Goal: Task Accomplishment & Management: Use online tool/utility

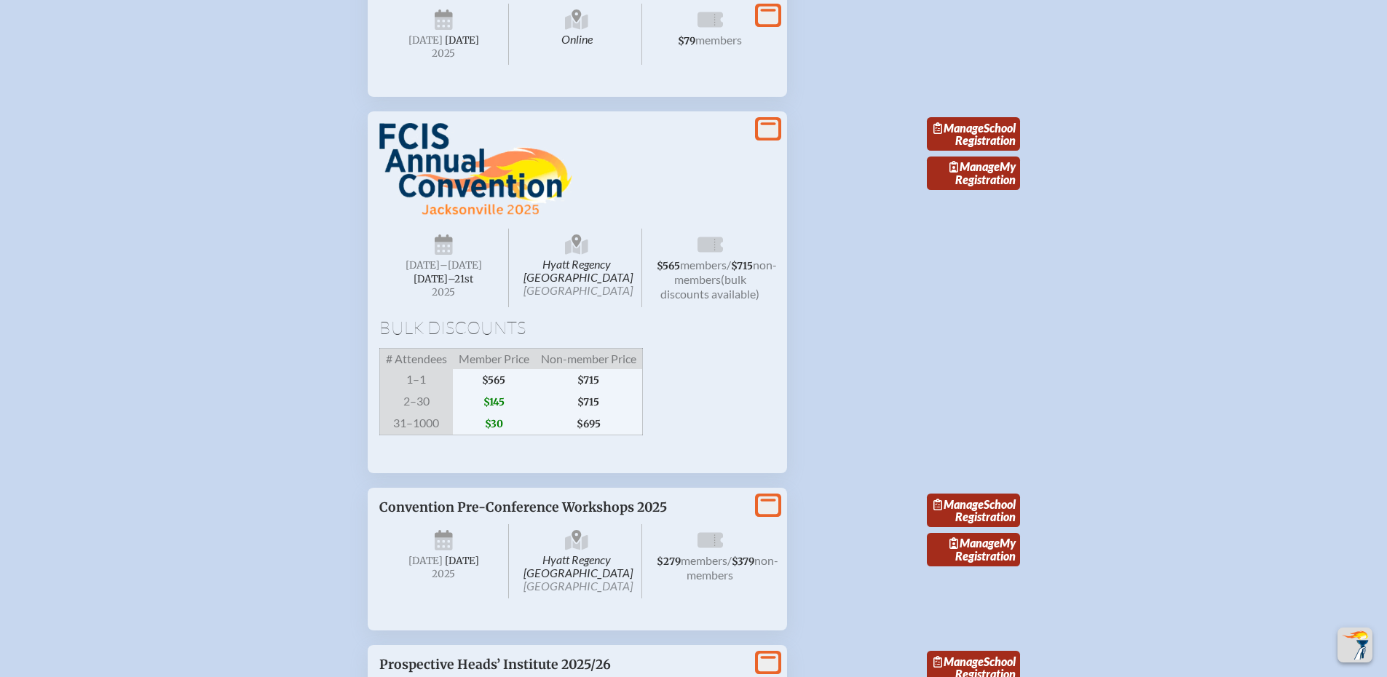
scroll to position [3504, 0]
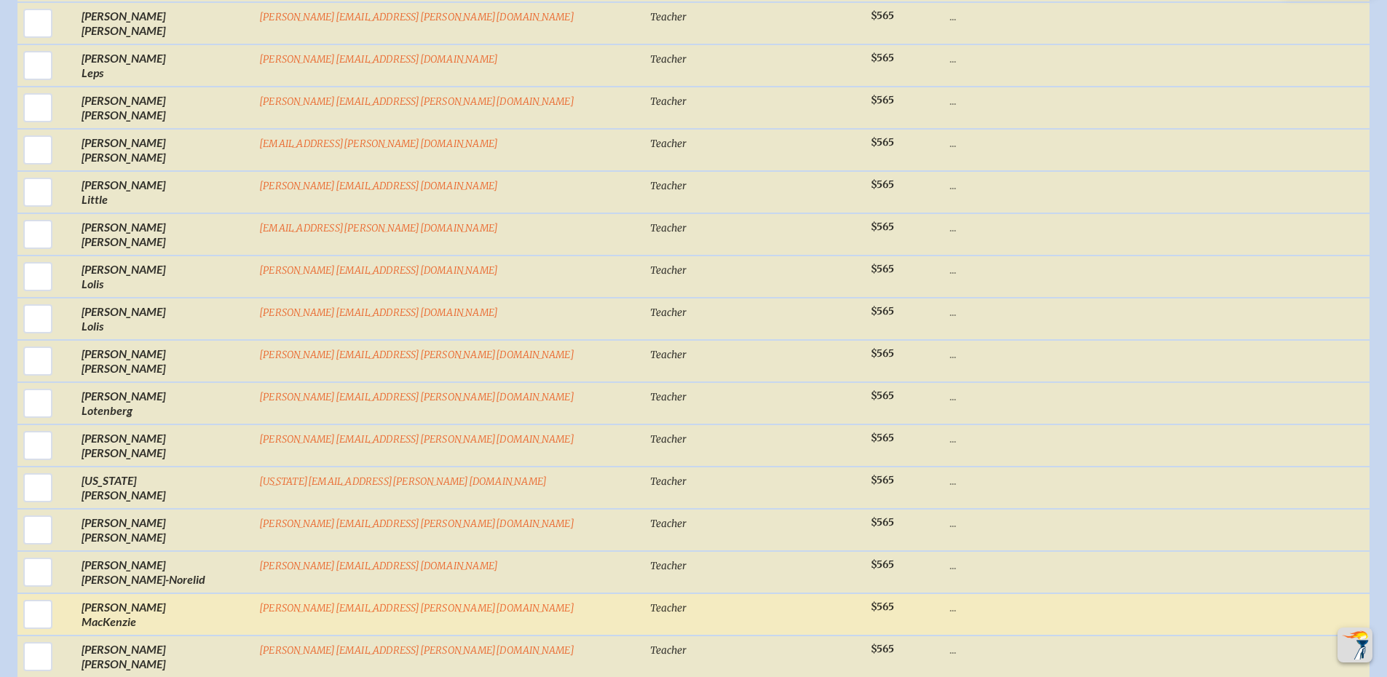
scroll to position [11588, 0]
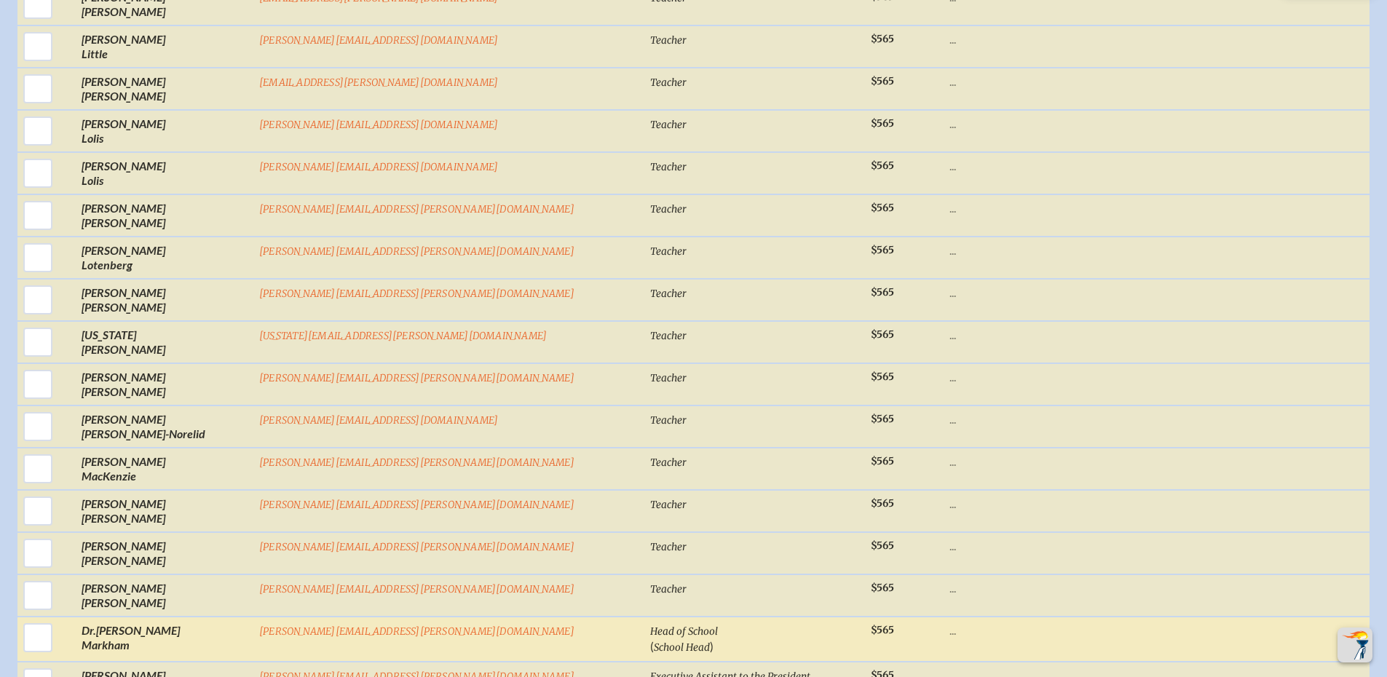
drag, startPoint x: 162, startPoint y: 491, endPoint x: 305, endPoint y: 477, distance: 143.3
click at [56, 619] on input "checkbox" at bounding box center [38, 637] width 36 height 36
checkbox input "true"
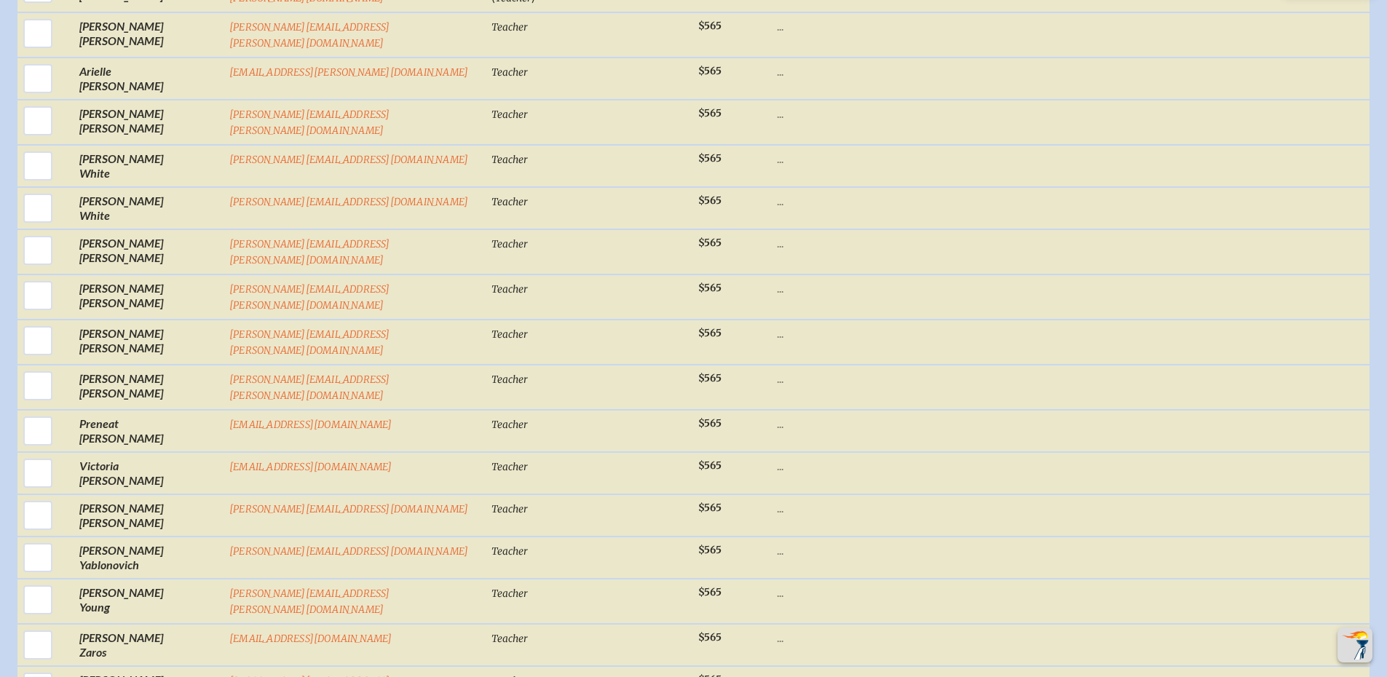
scroll to position [22007, 0]
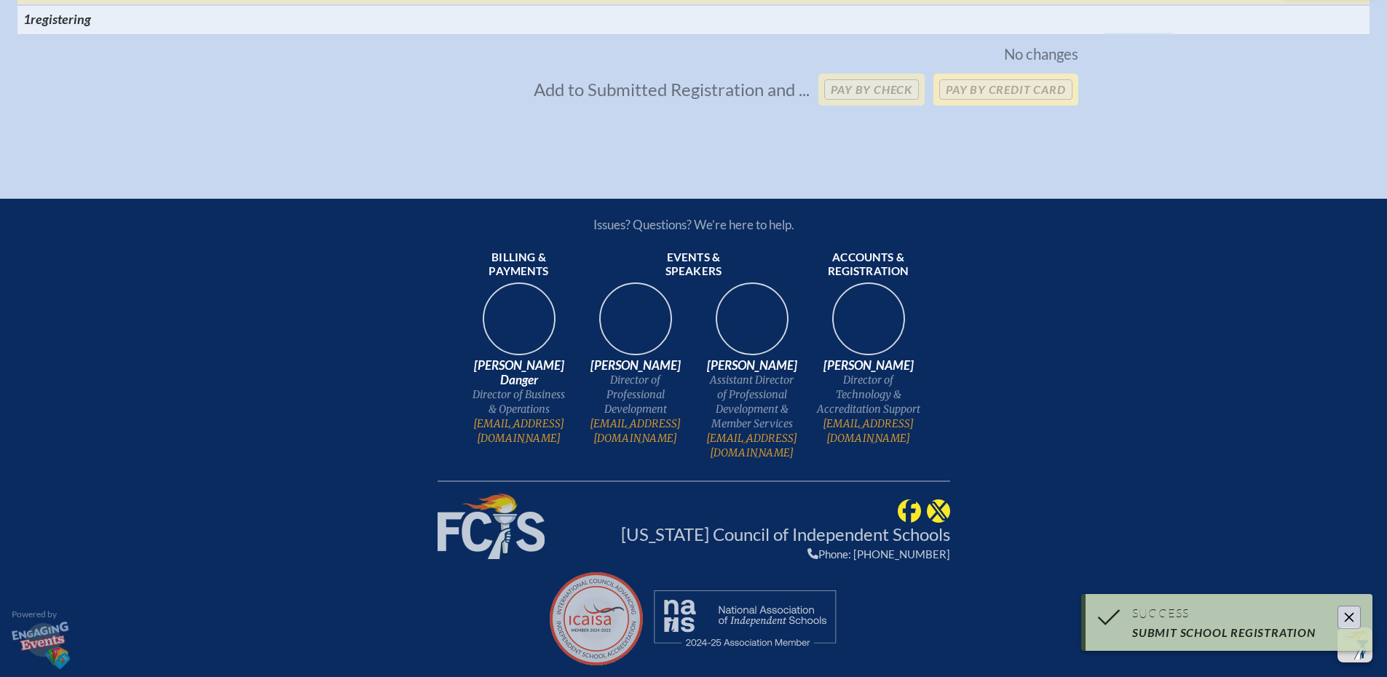
scroll to position [21367, 0]
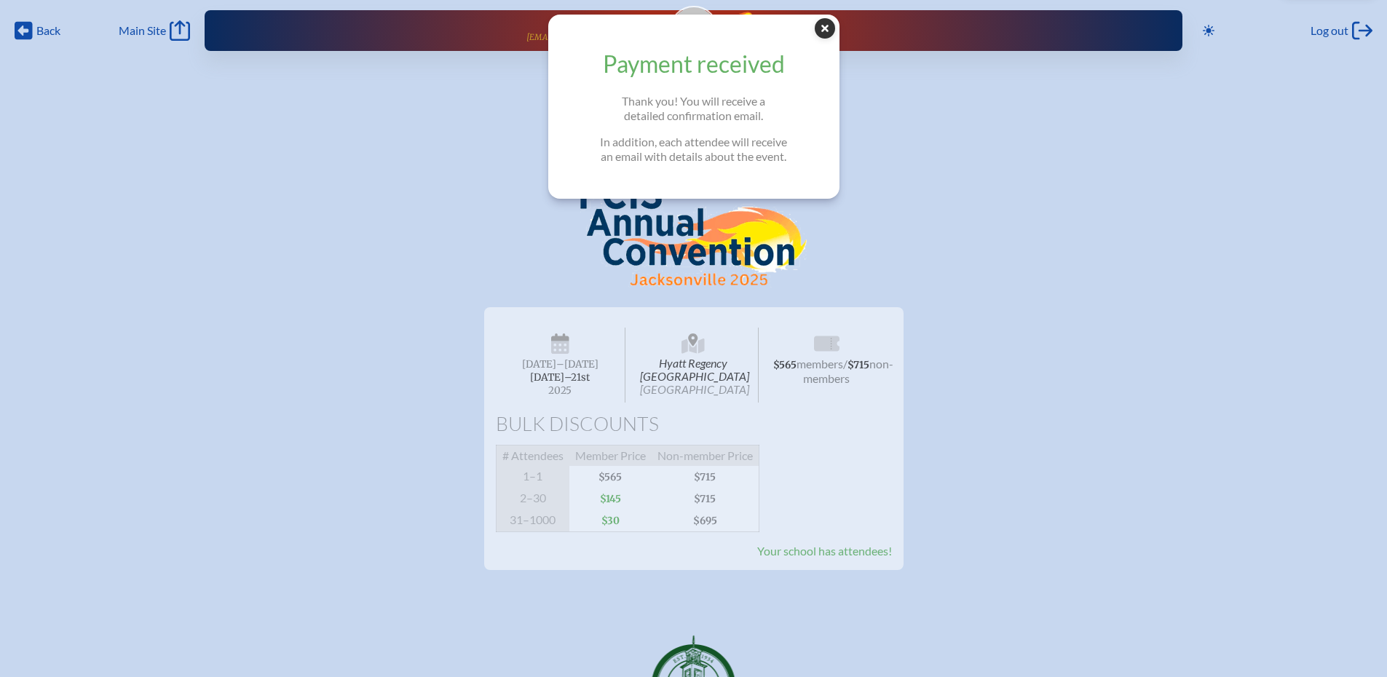
click at [835, 27] on icon at bounding box center [824, 28] width 20 height 20
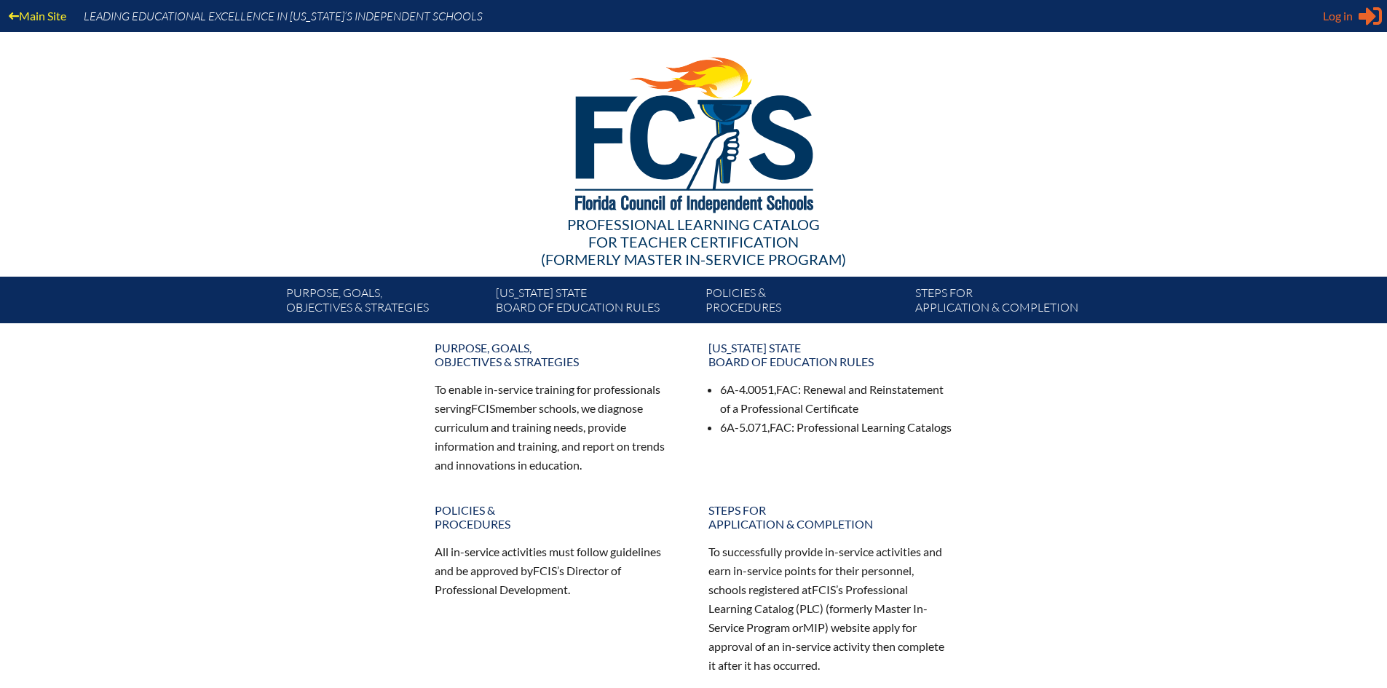
type input "meagan.obst@pinecrest.edu"
click at [1365, 20] on icon "Sign in or register" at bounding box center [1369, 15] width 23 height 23
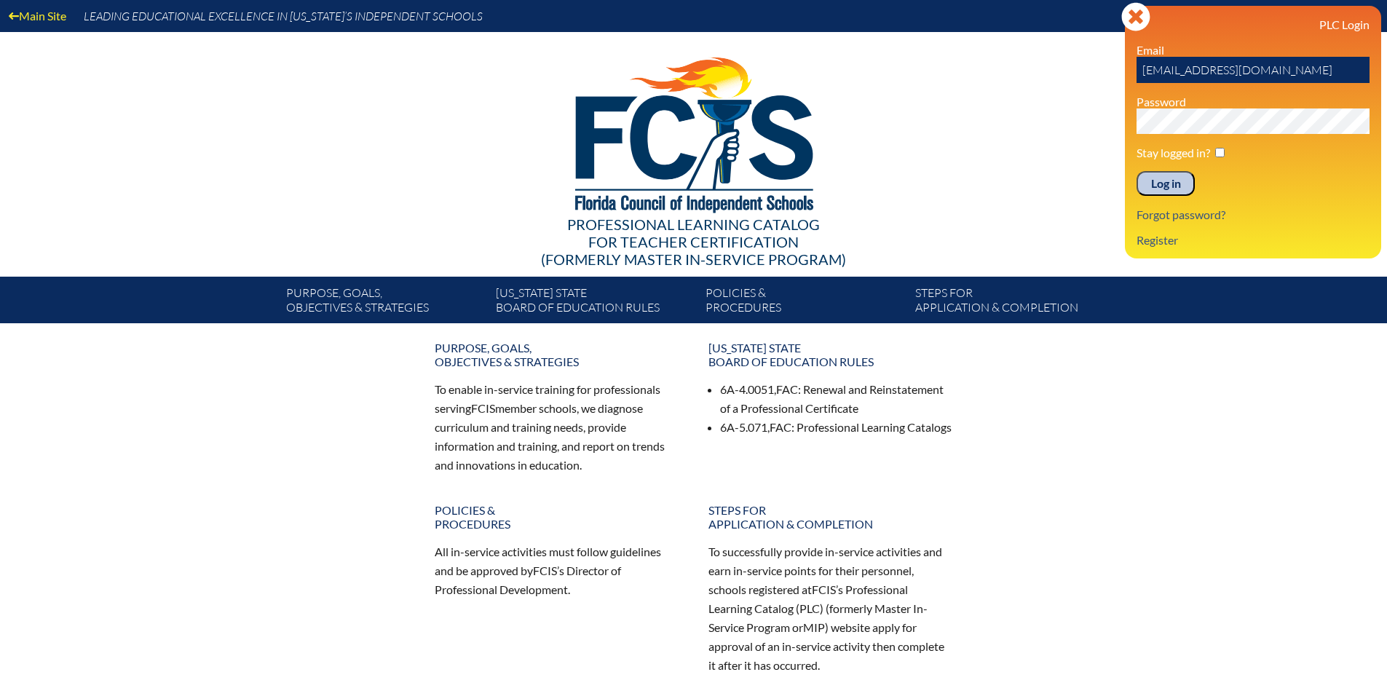
click at [1168, 183] on input "Log in" at bounding box center [1165, 183] width 58 height 25
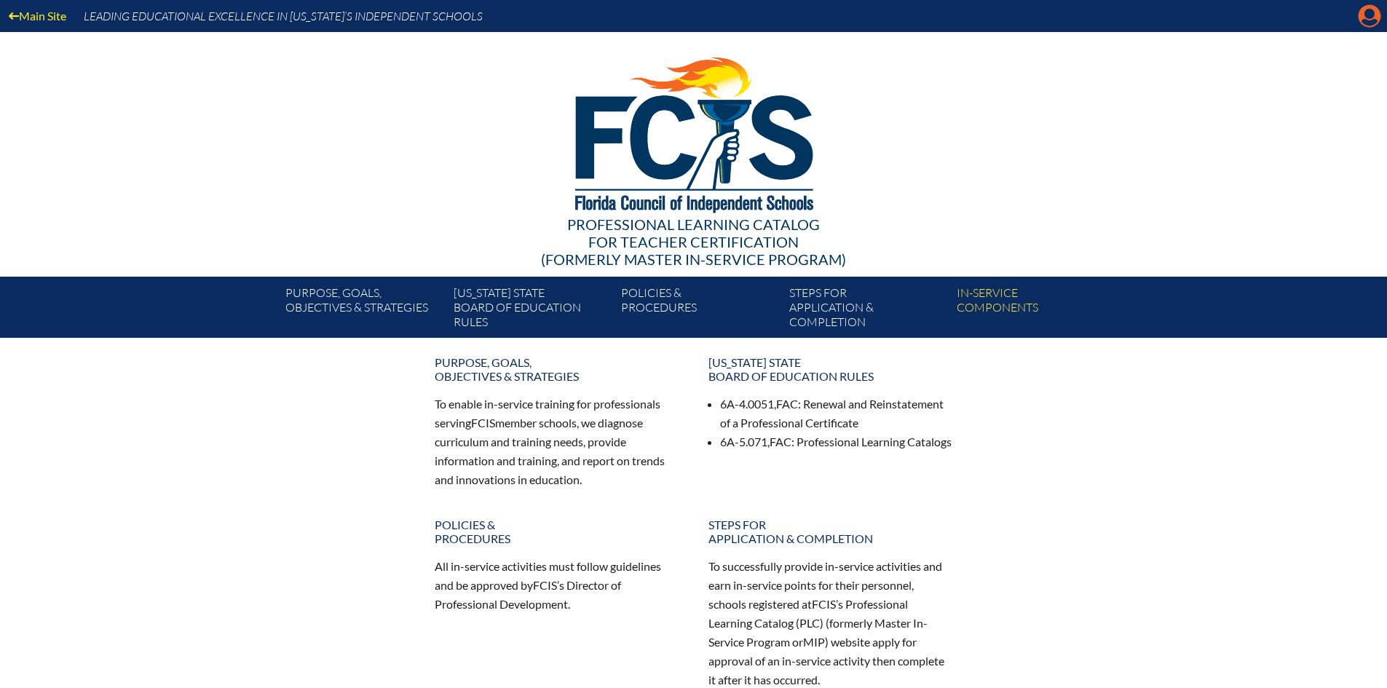
click at [1368, 7] on icon at bounding box center [1369, 16] width 23 height 23
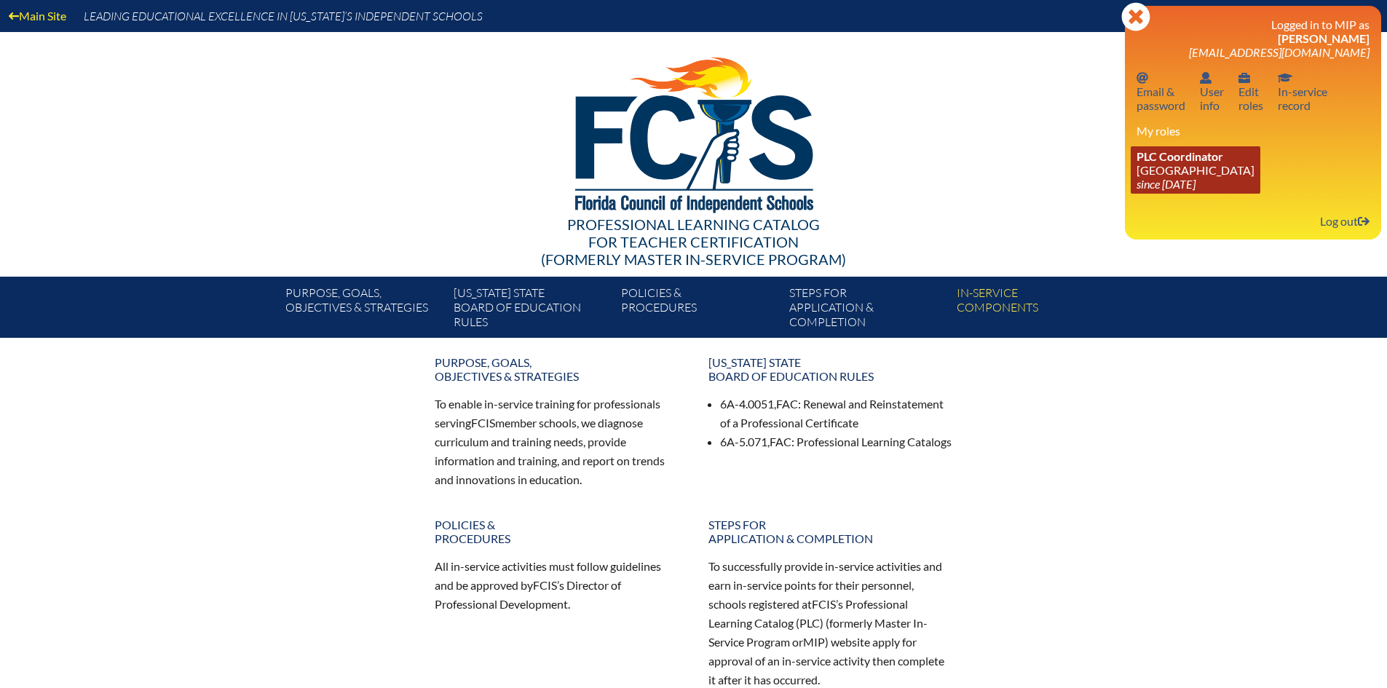
click at [1190, 159] on span "PLC Coordinator" at bounding box center [1179, 156] width 87 height 14
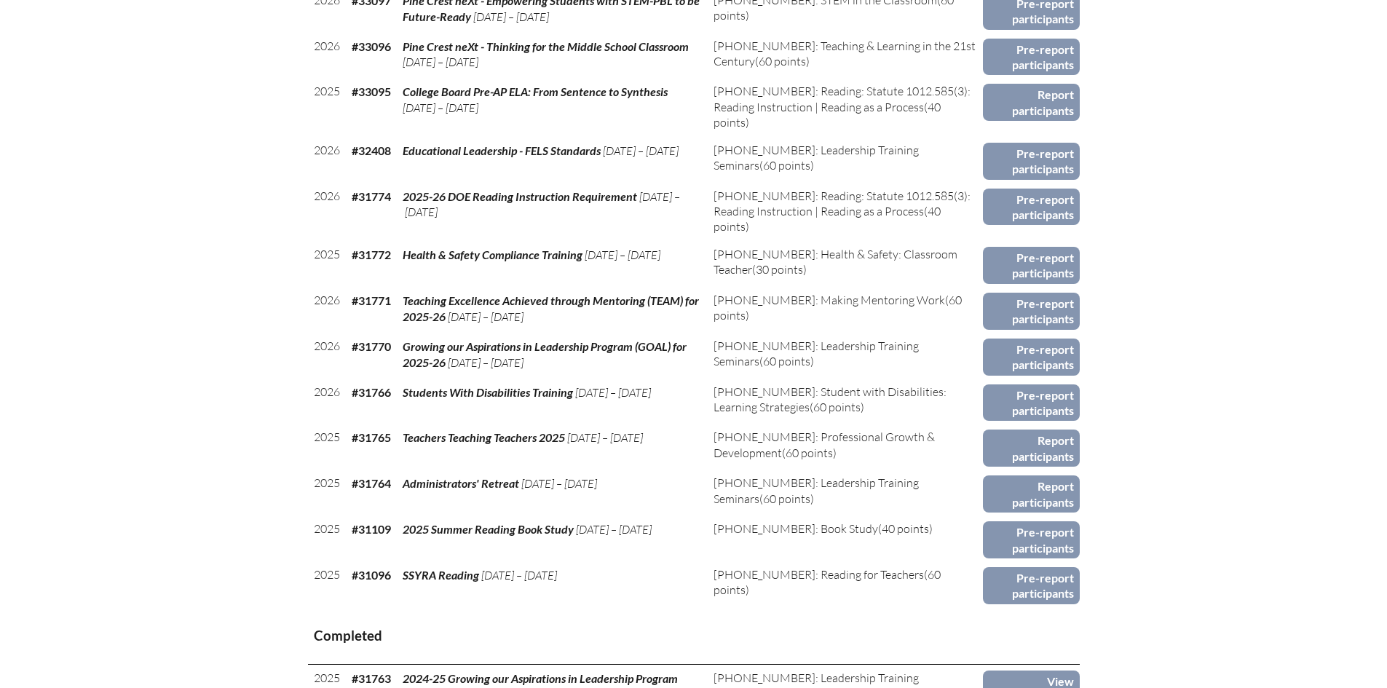
scroll to position [1092, 0]
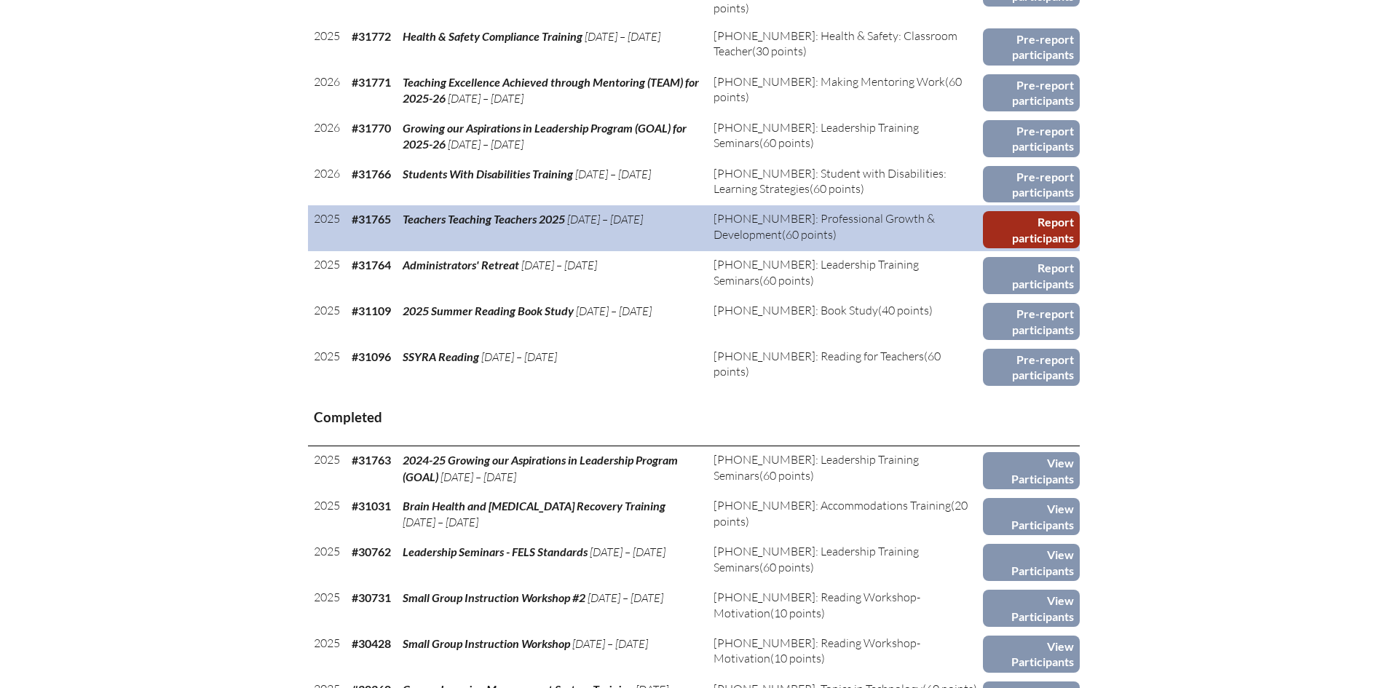
click at [1014, 211] on link "Report participants" at bounding box center [1031, 229] width 97 height 37
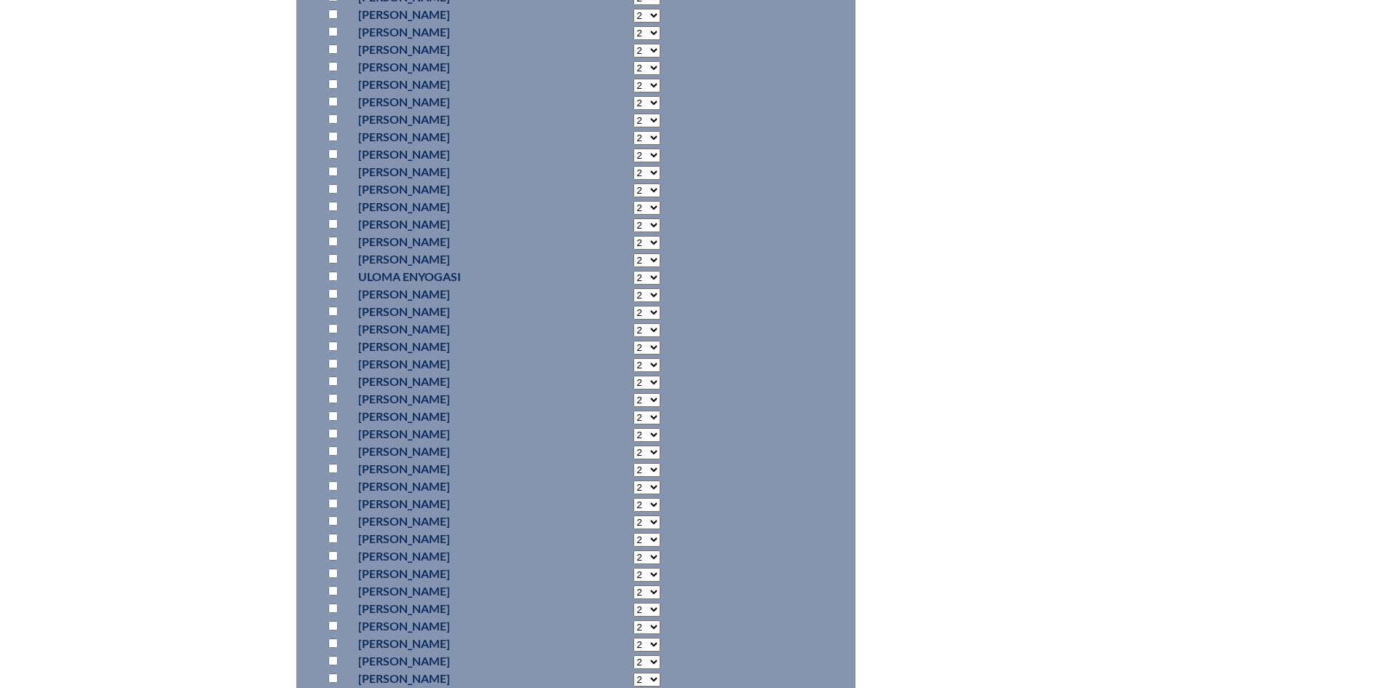
scroll to position [8892, 0]
click at [331, 193] on input "checkbox" at bounding box center [332, 194] width 9 height 9
checkbox input "true"
select select "6"
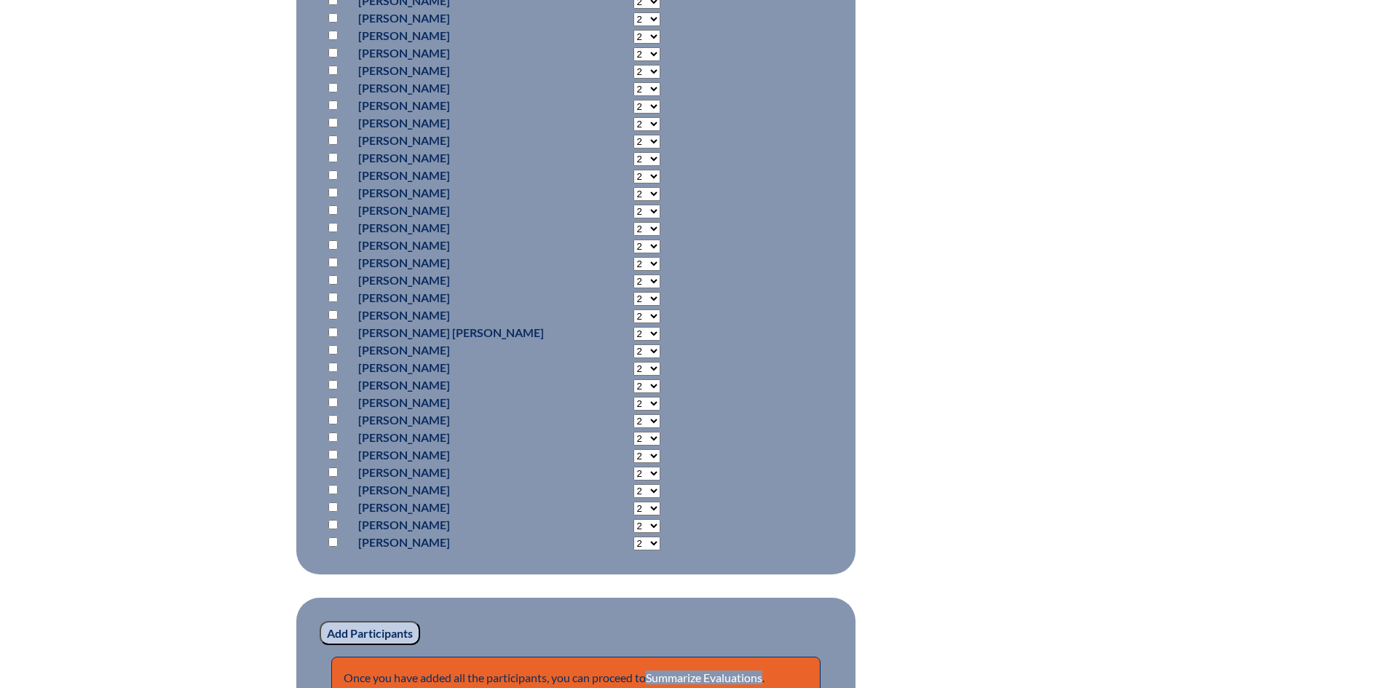
scroll to position [11727, 0]
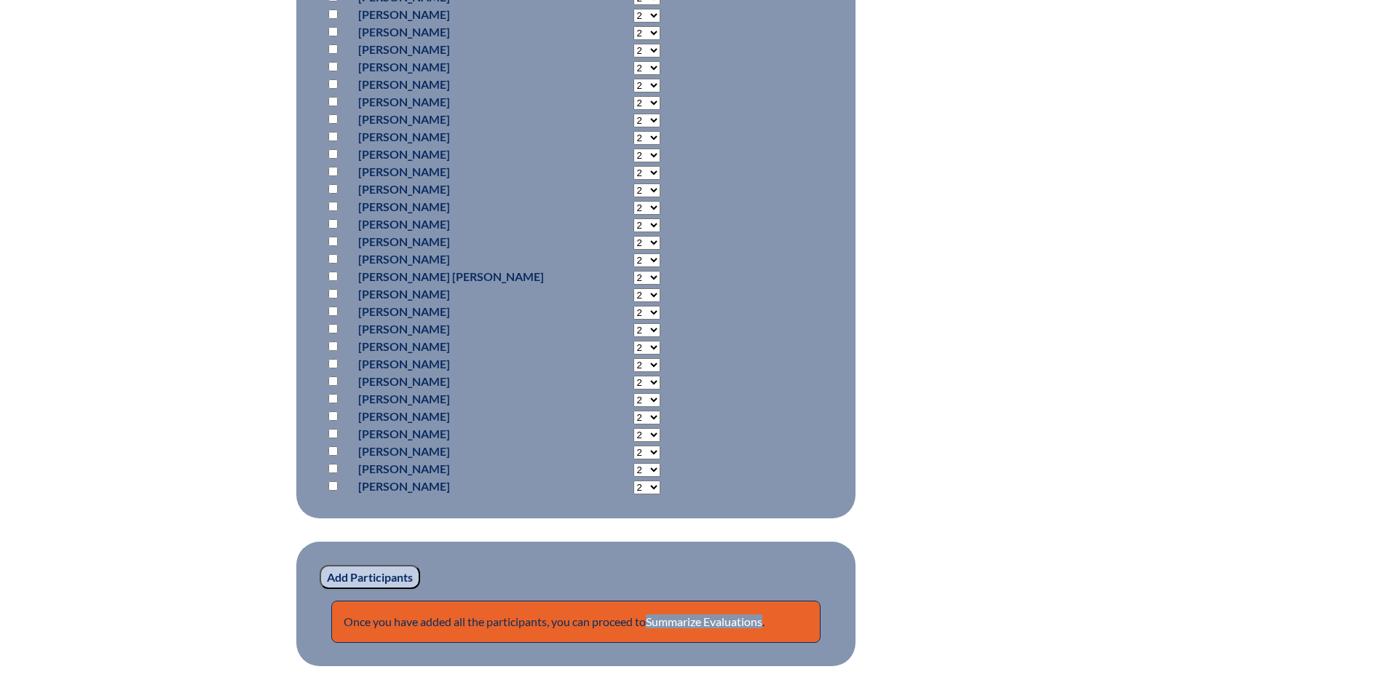
drag, startPoint x: 356, startPoint y: 560, endPoint x: 371, endPoint y: 551, distance: 18.0
click at [370, 550] on fieldset "Add Participants Once you have added all the participants, you can proceed to S…" at bounding box center [575, 604] width 559 height 125
click at [350, 572] on input "Add Participants" at bounding box center [370, 577] width 100 height 25
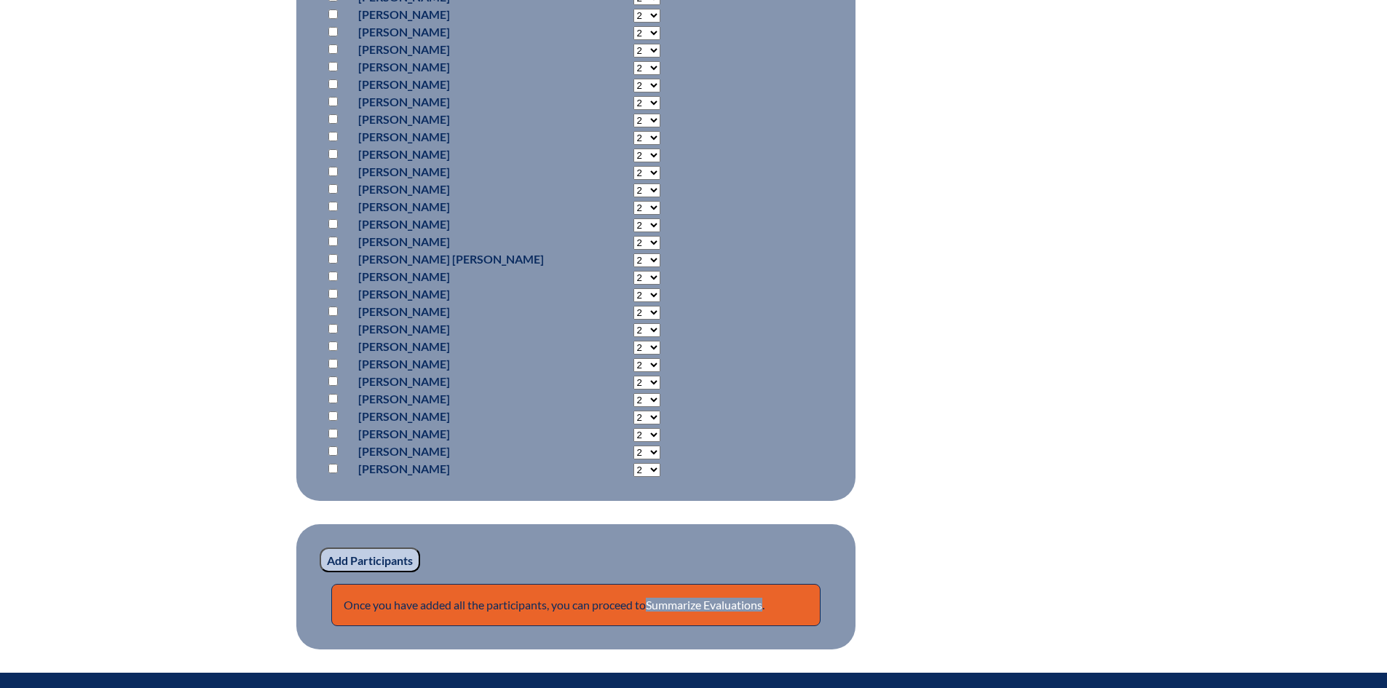
scroll to position [11751, 0]
